Goal: Entertainment & Leisure: Browse casually

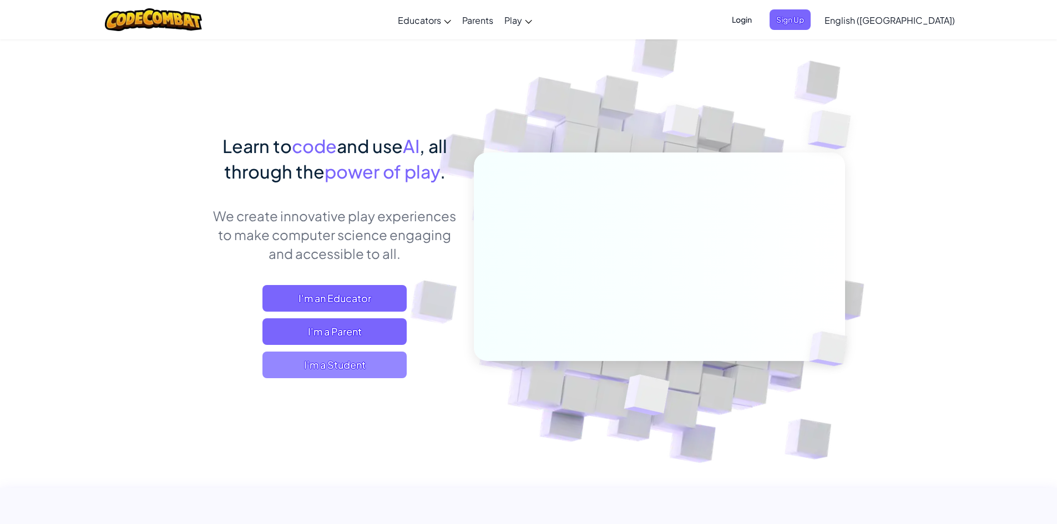
click at [325, 356] on span "I'm a Student" at bounding box center [334, 365] width 144 height 27
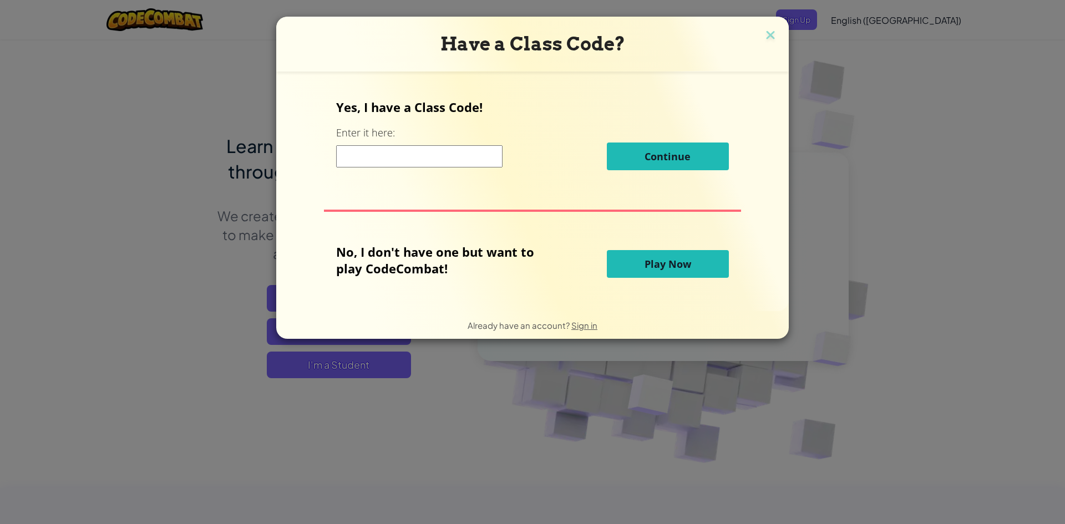
click at [645, 272] on button "Play Now" at bounding box center [668, 264] width 122 height 28
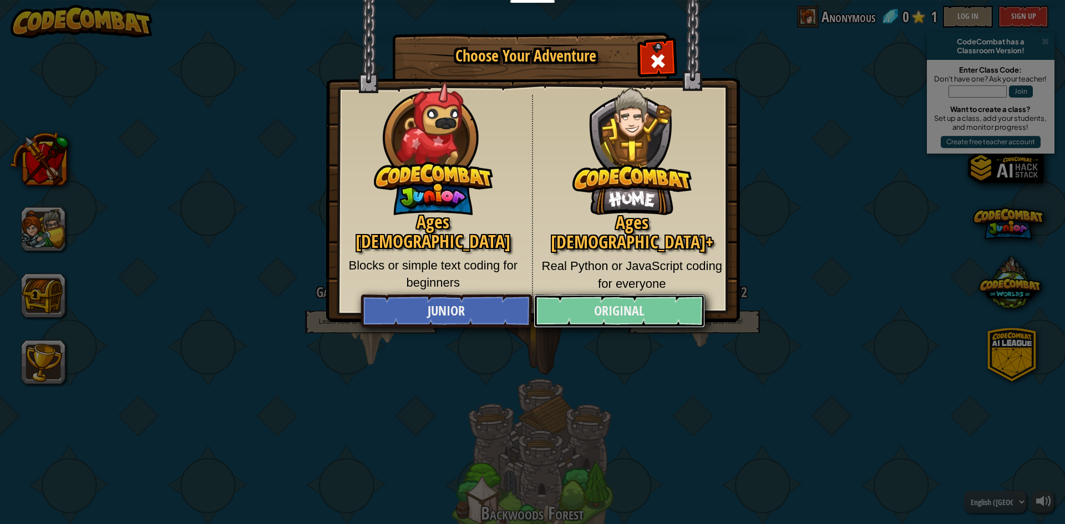
click at [599, 312] on link "Original" at bounding box center [619, 311] width 171 height 33
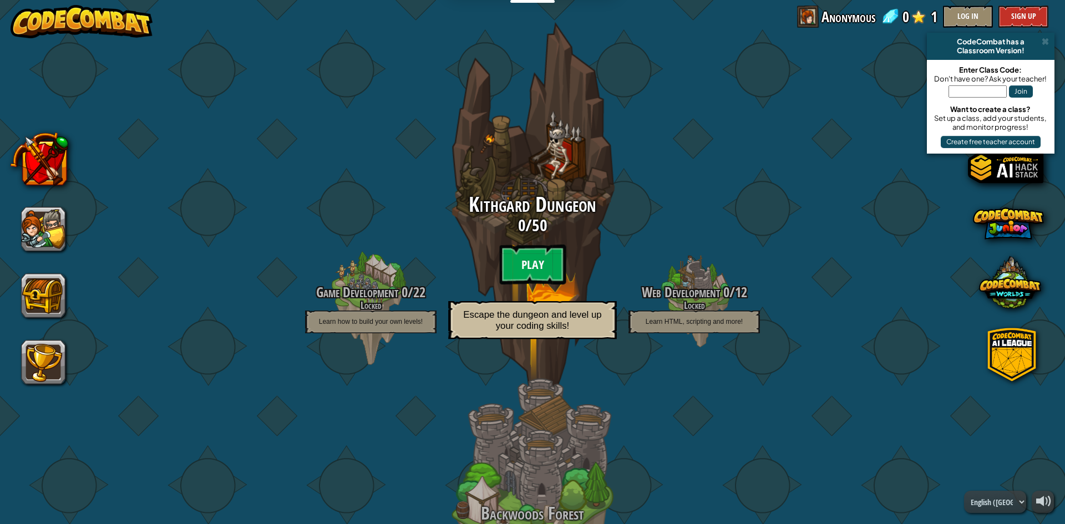
click at [520, 259] on btn "Play" at bounding box center [532, 265] width 67 height 40
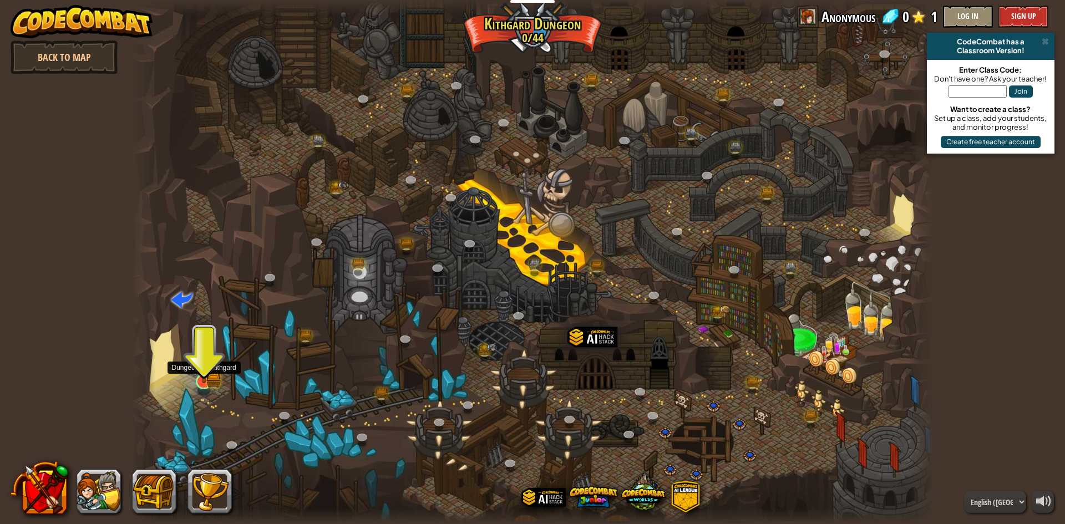
click at [212, 369] on img at bounding box center [204, 360] width 22 height 48
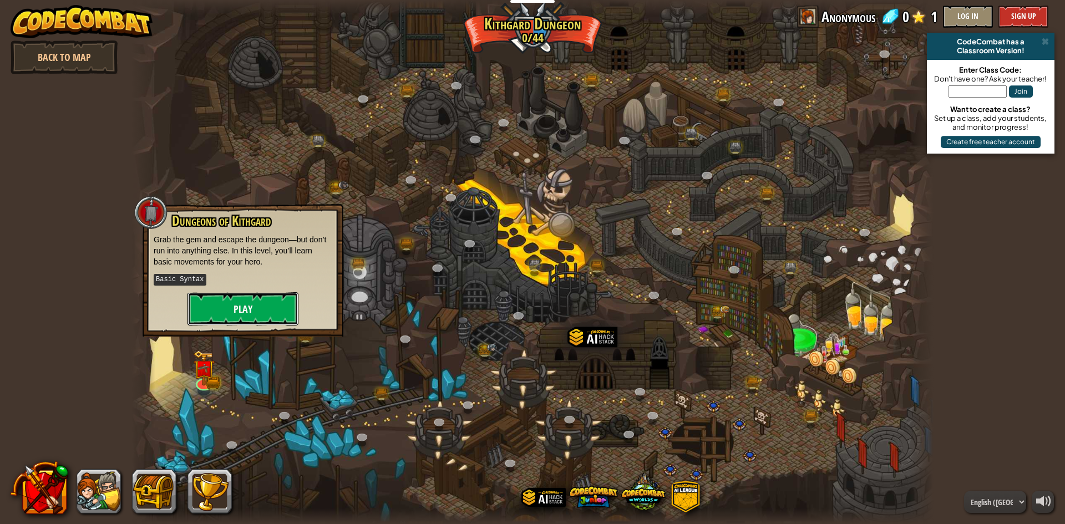
click at [236, 294] on button "Play" at bounding box center [243, 308] width 111 height 33
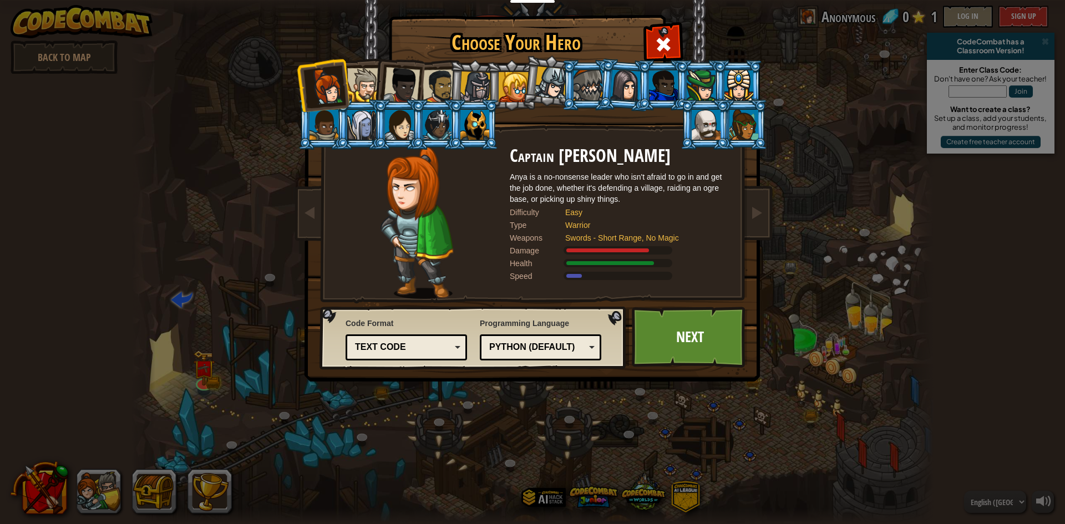
click at [362, 80] on div at bounding box center [364, 85] width 34 height 34
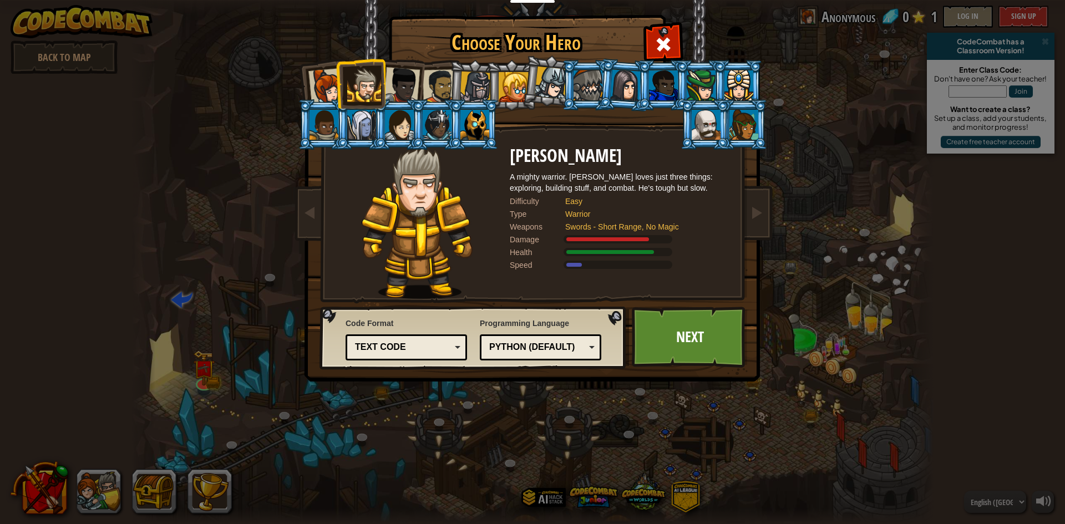
click at [397, 77] on div at bounding box center [401, 85] width 37 height 37
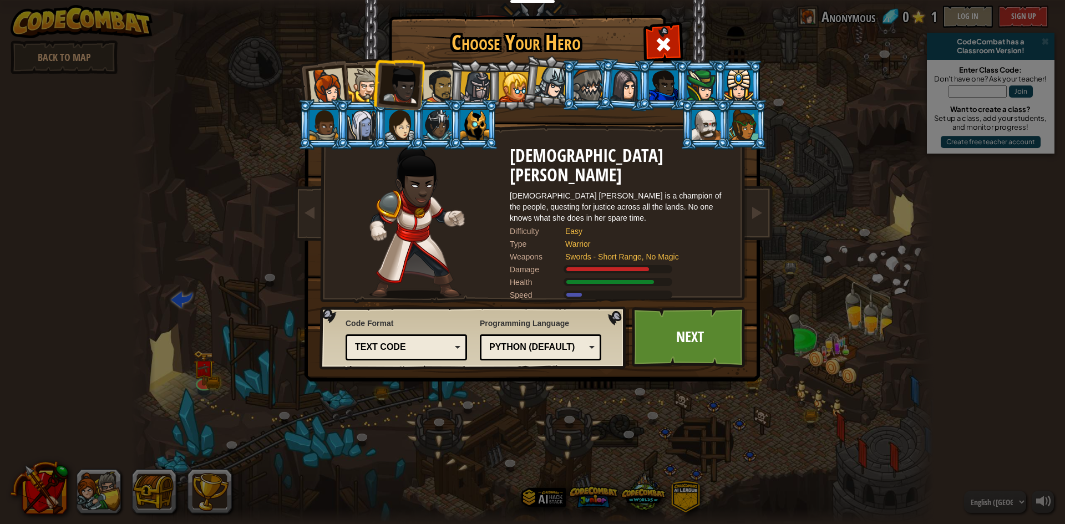
click at [427, 80] on div at bounding box center [440, 86] width 34 height 34
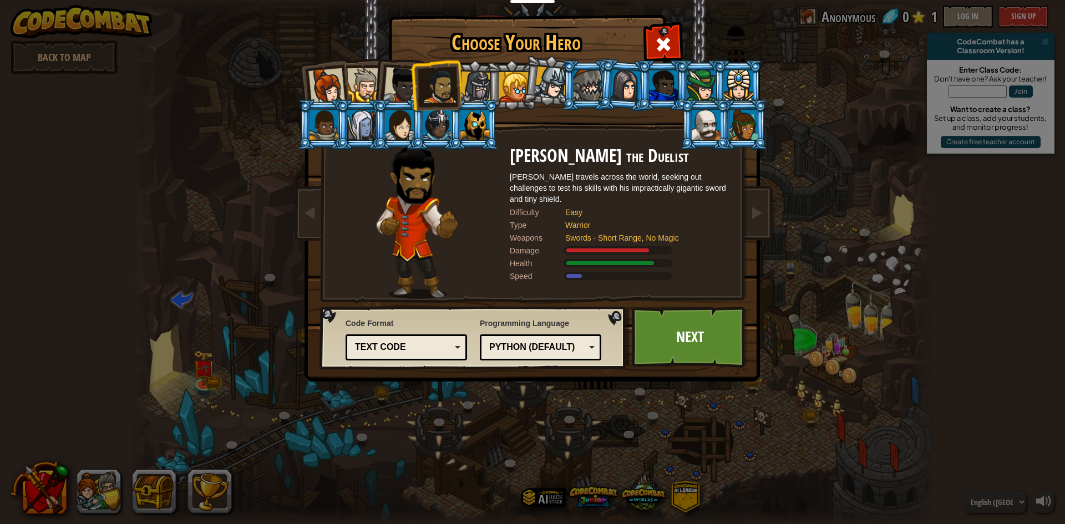
click at [531, 87] on li at bounding box center [549, 80] width 55 height 55
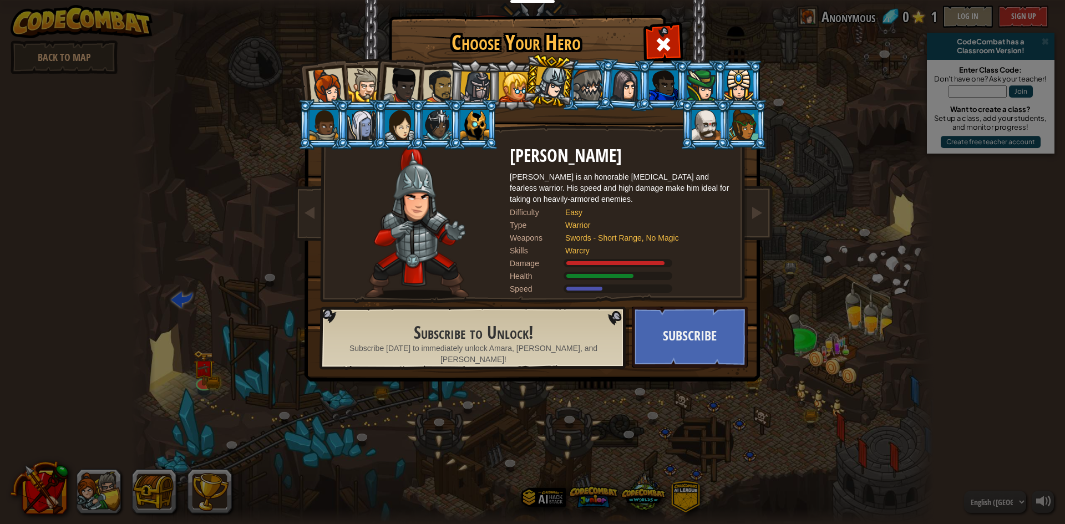
click at [599, 82] on div at bounding box center [588, 85] width 29 height 30
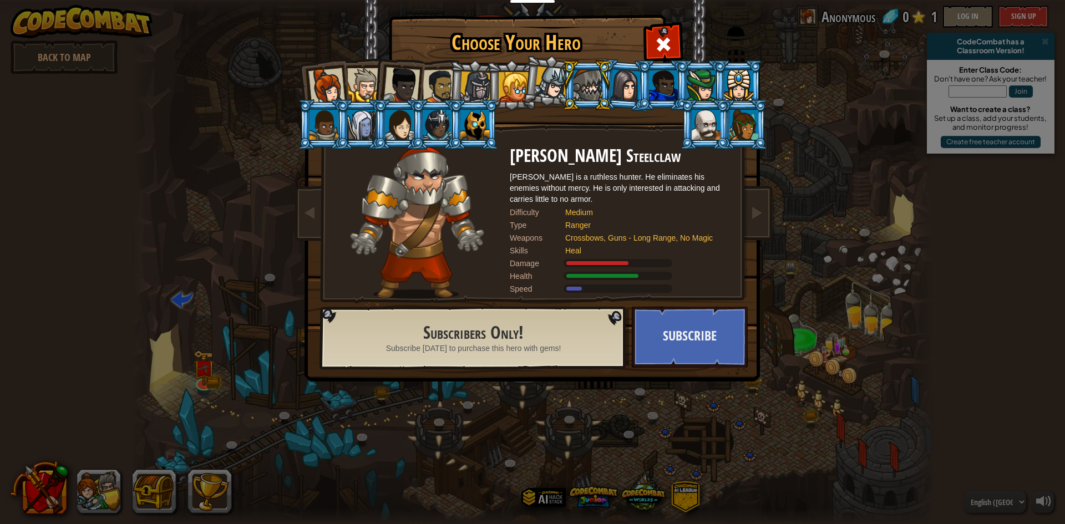
click at [531, 80] on li at bounding box center [549, 80] width 55 height 55
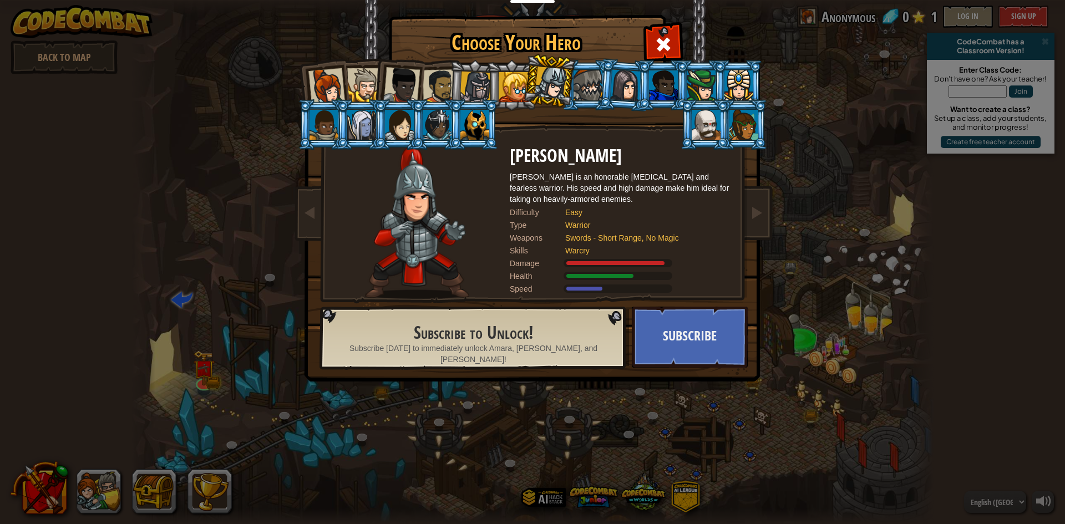
click at [504, 80] on div at bounding box center [514, 87] width 30 height 30
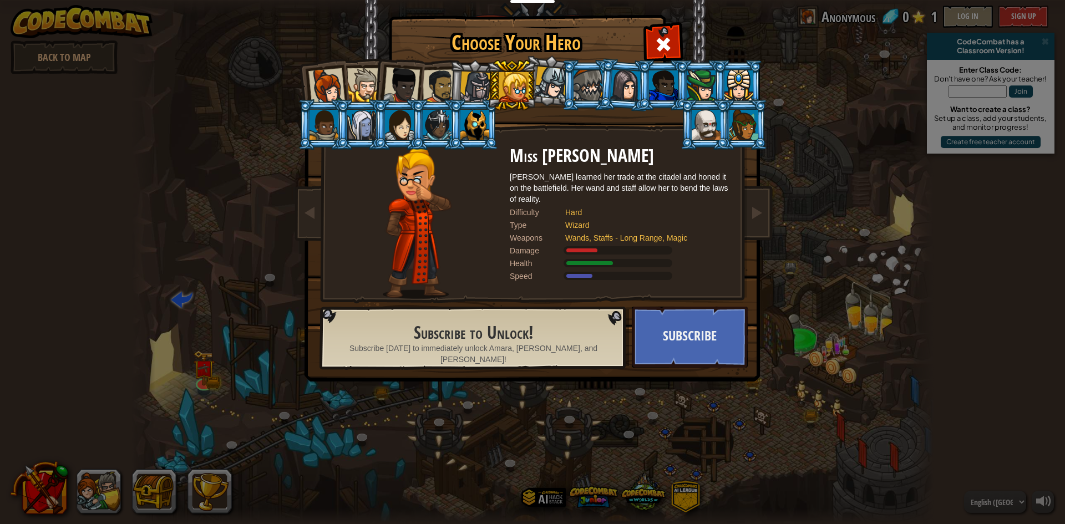
click at [484, 80] on div at bounding box center [476, 88] width 32 height 32
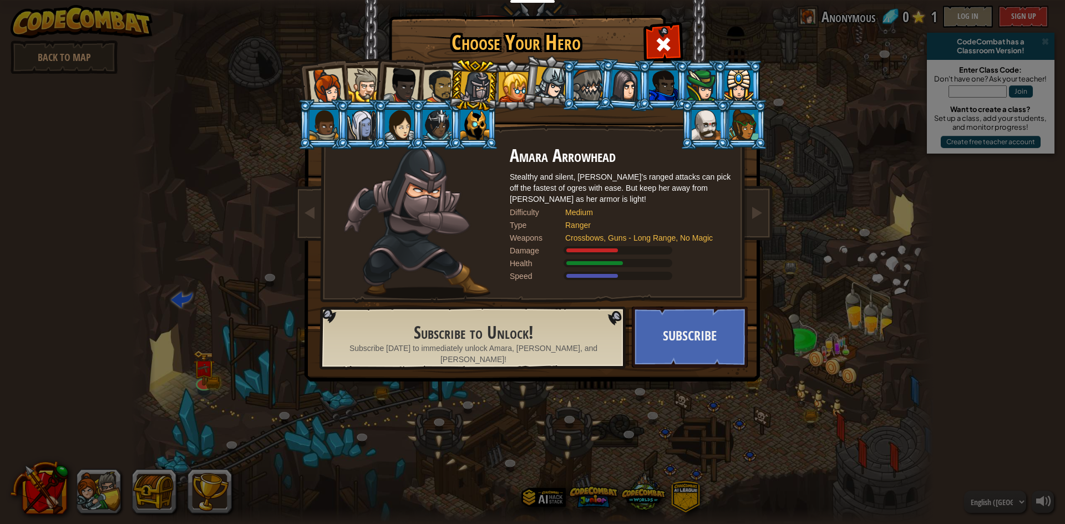
click at [455, 80] on li at bounding box center [474, 85] width 53 height 53
click at [428, 80] on div at bounding box center [440, 86] width 34 height 34
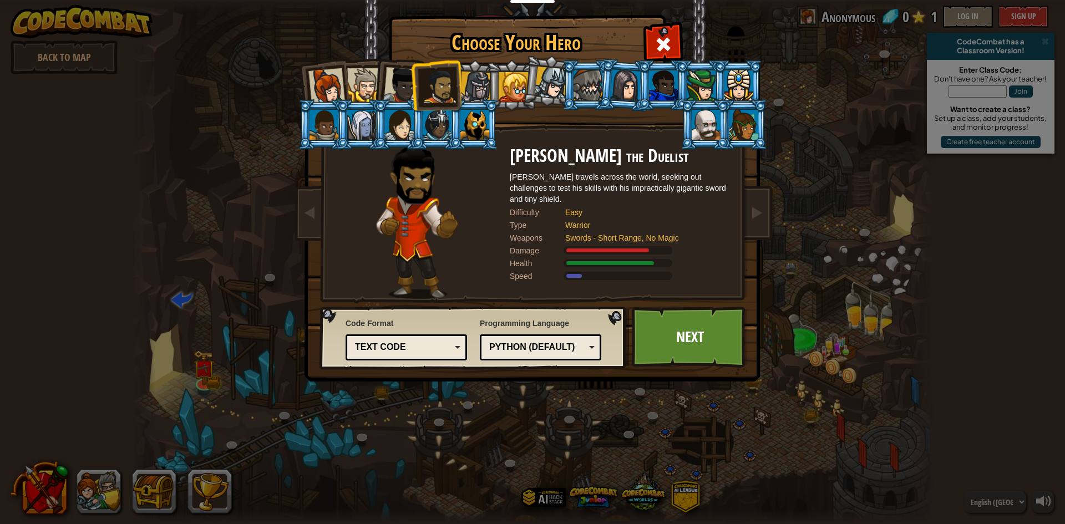
click at [330, 83] on div at bounding box center [326, 86] width 37 height 37
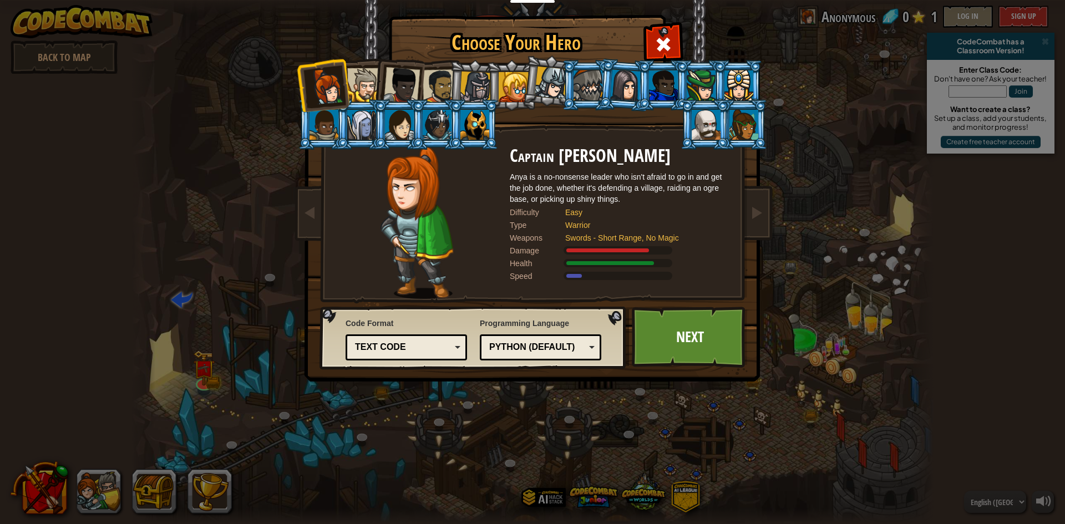
click at [409, 73] on div at bounding box center [401, 85] width 37 height 37
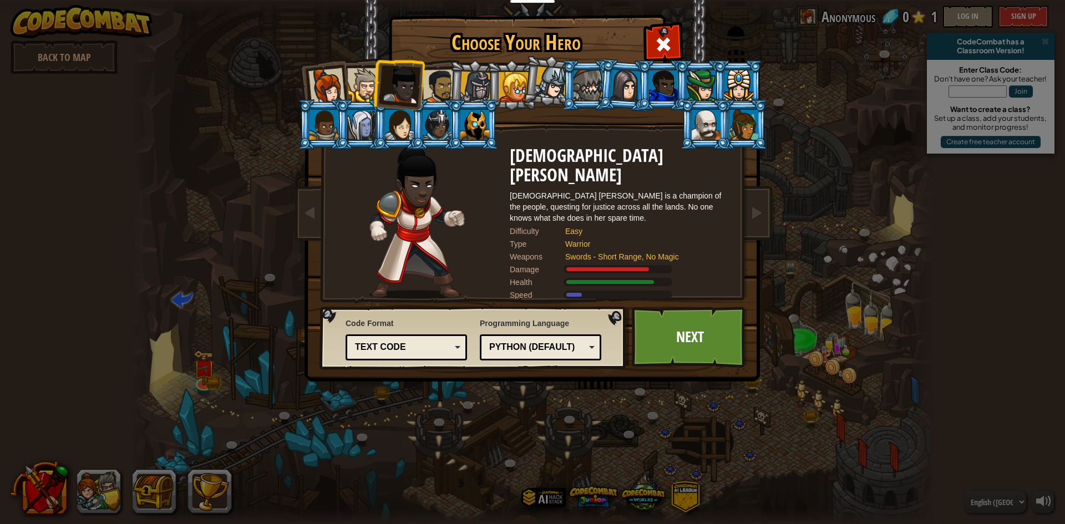
click at [456, 74] on li at bounding box center [474, 85] width 53 height 53
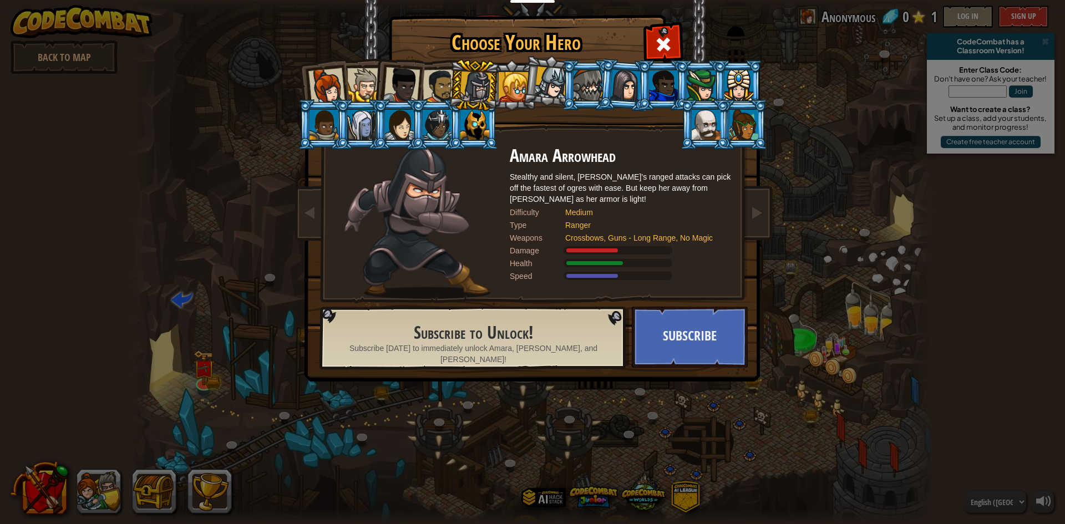
click at [406, 82] on div at bounding box center [401, 85] width 37 height 37
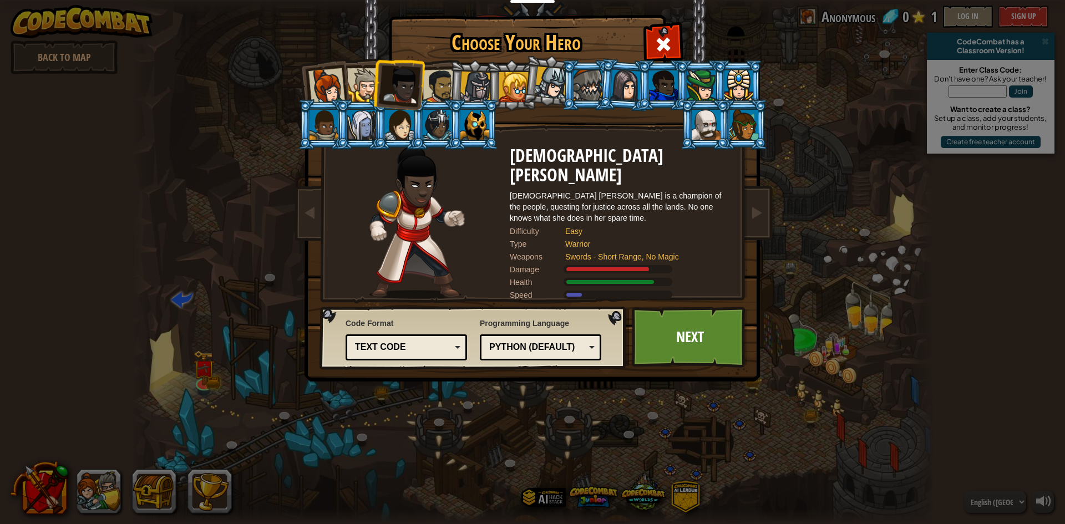
click at [432, 79] on div at bounding box center [440, 86] width 34 height 34
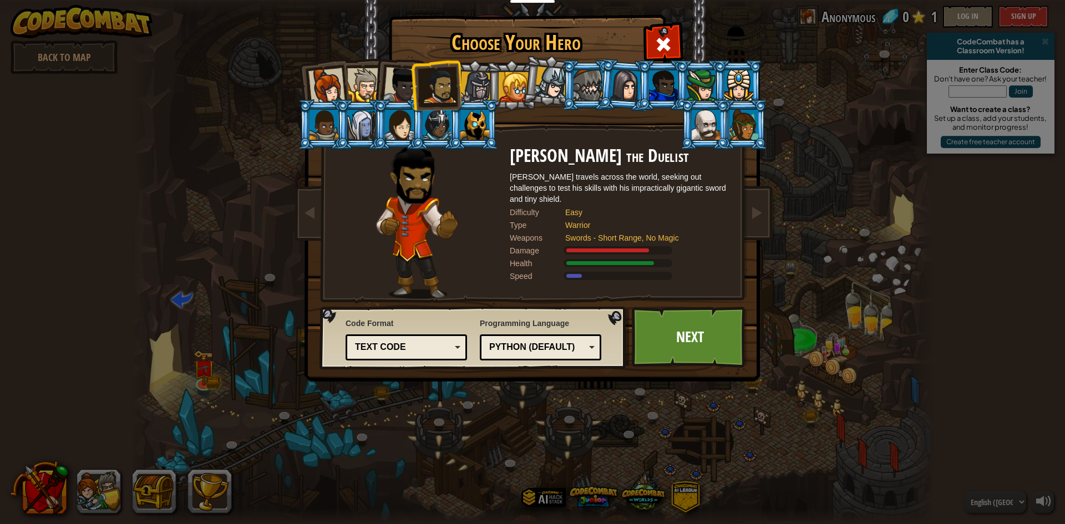
click at [408, 83] on div at bounding box center [401, 85] width 37 height 37
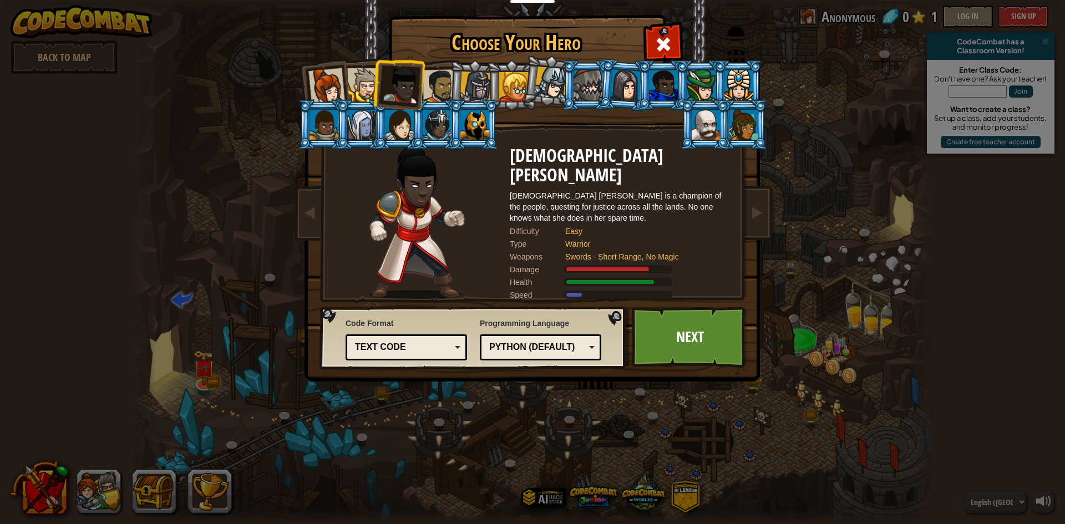
click at [374, 84] on li at bounding box center [398, 83] width 54 height 54
click at [327, 89] on div at bounding box center [326, 86] width 37 height 37
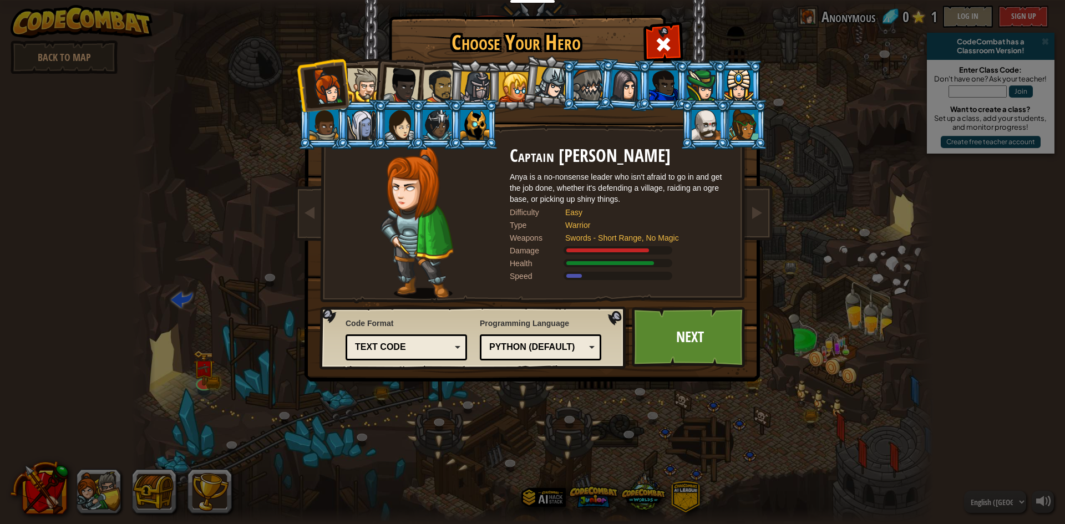
click at [333, 75] on div at bounding box center [326, 86] width 37 height 37
click at [367, 74] on div at bounding box center [364, 85] width 34 height 34
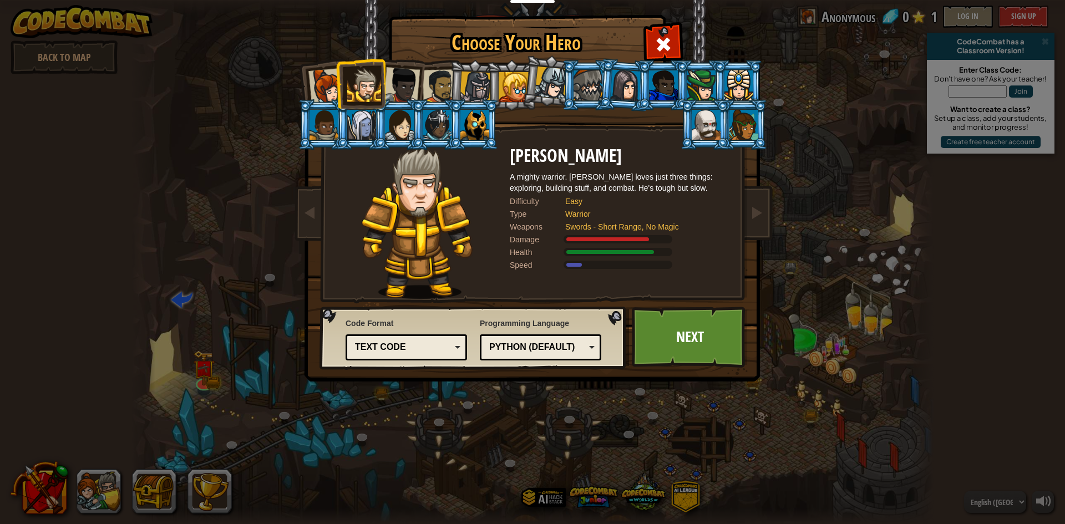
click at [433, 350] on div "Text code" at bounding box center [403, 347] width 96 height 13
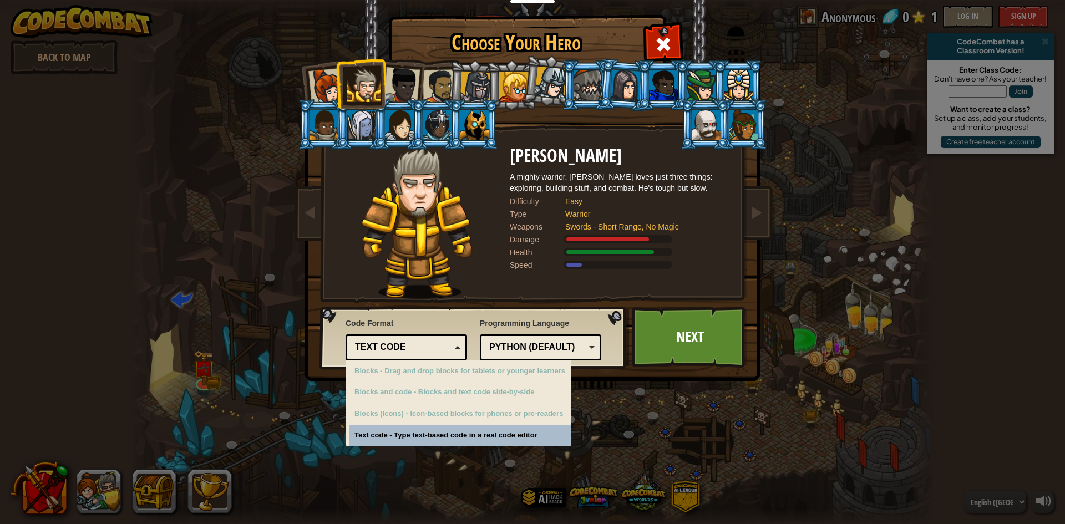
click at [432, 350] on div "Text code" at bounding box center [403, 347] width 96 height 13
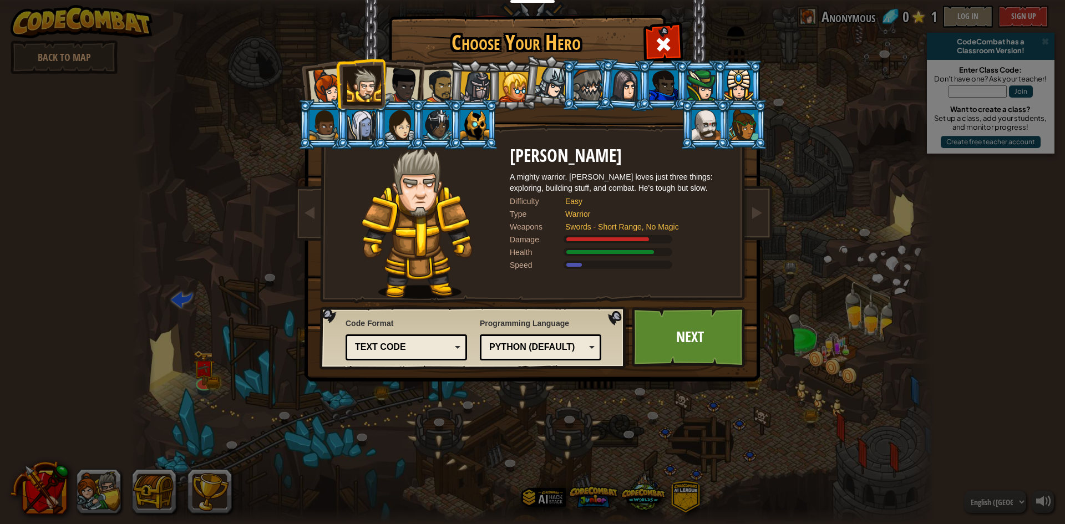
click at [533, 348] on div "Python (Default)" at bounding box center [537, 347] width 96 height 13
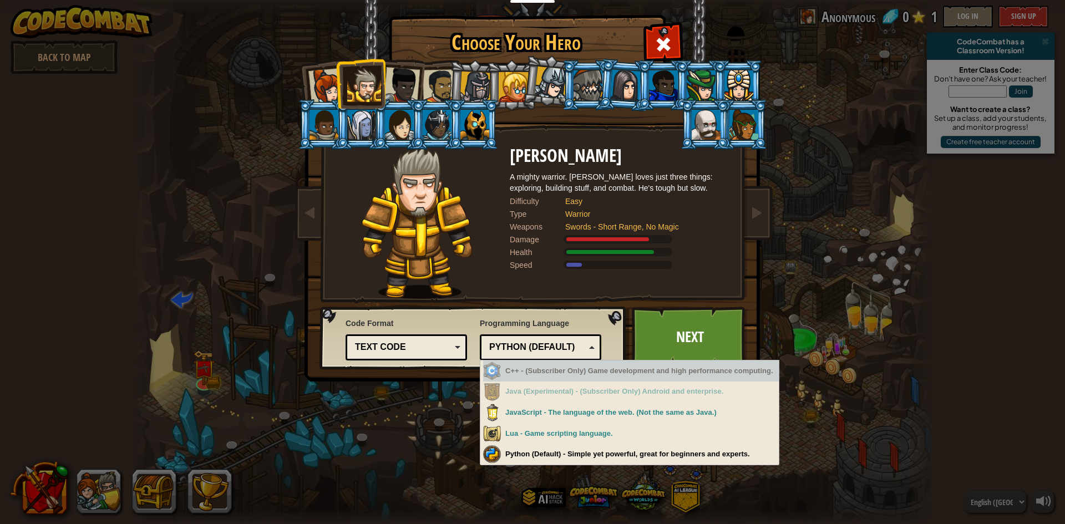
click at [534, 371] on div "C++ - (Subscriber Only) Game development and high performance computing." at bounding box center [631, 372] width 296 height 22
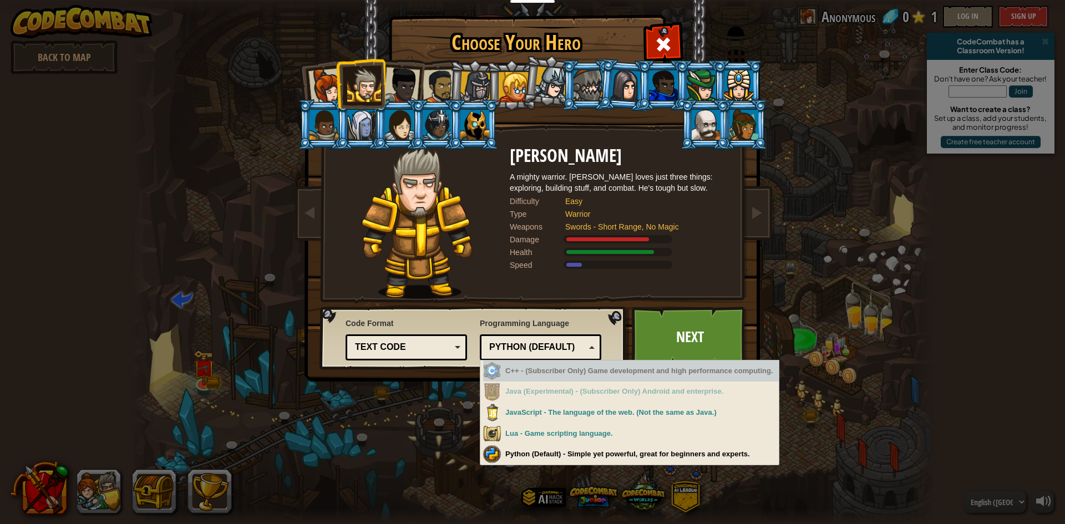
click at [534, 371] on div "C++ - (Subscriber Only) Game development and high performance computing." at bounding box center [631, 372] width 296 height 22
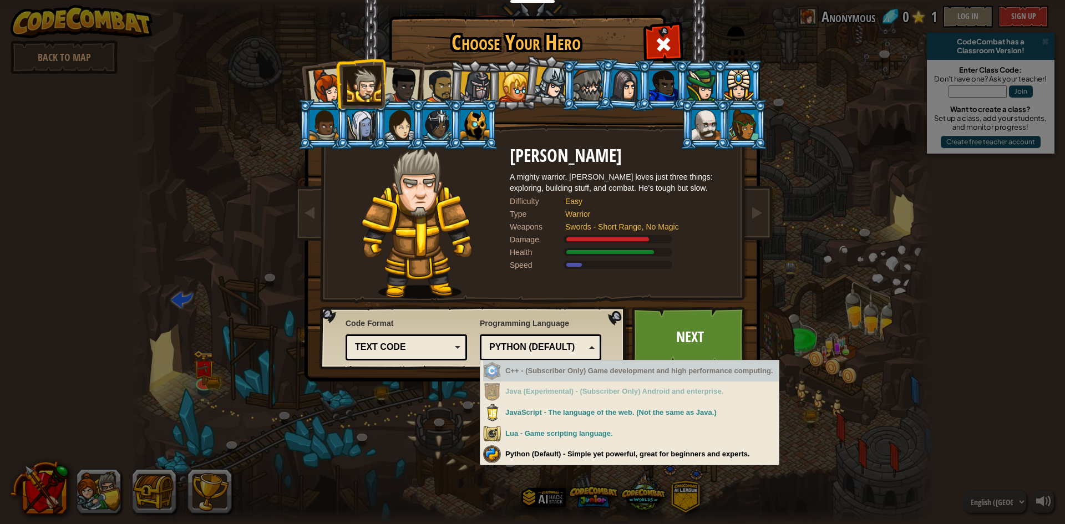
click at [534, 371] on div "C++ - (Subscriber Only) Game development and high performance computing." at bounding box center [631, 372] width 296 height 22
